Goal: Task Accomplishment & Management: Use online tool/utility

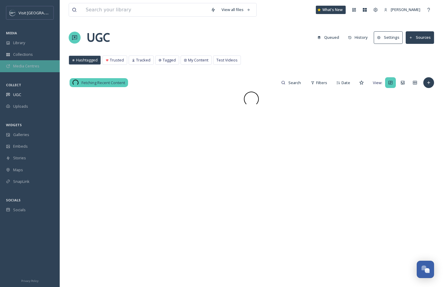
click at [30, 64] on span "Media Centres" at bounding box center [26, 66] width 26 height 6
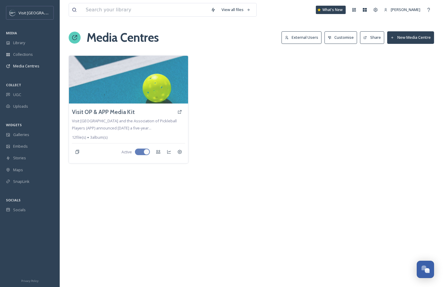
click at [401, 41] on button "New Media Centre" at bounding box center [410, 37] width 47 height 12
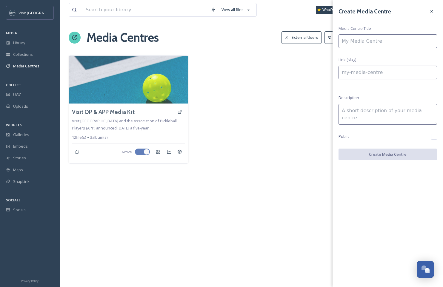
click at [264, 109] on div at bounding box center [251, 109] width 120 height 108
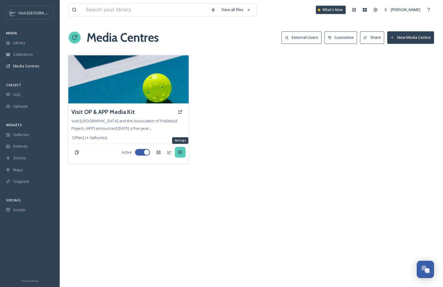
click at [180, 150] on icon at bounding box center [180, 152] width 5 height 5
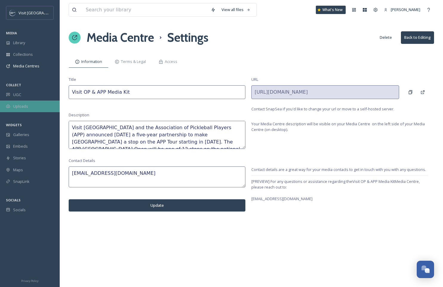
click at [21, 107] on span "Uploads" at bounding box center [20, 106] width 15 height 6
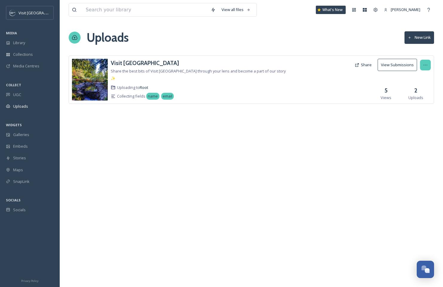
click at [426, 66] on icon at bounding box center [425, 65] width 5 height 5
click at [422, 74] on div "View Link" at bounding box center [418, 78] width 23 height 12
click at [422, 87] on div "Edit" at bounding box center [418, 90] width 23 height 12
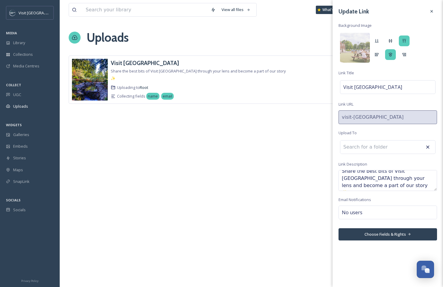
scroll to position [7, 0]
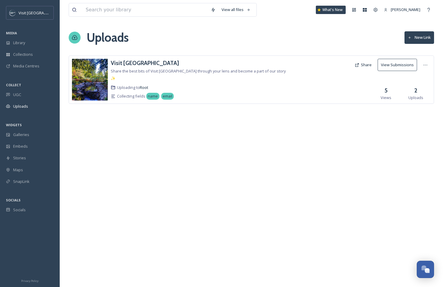
click at [310, 196] on div "View all files What's New [PERSON_NAME] Uploads New Link Visit [GEOGRAPHIC_DATA…" at bounding box center [251, 143] width 383 height 287
